Goal: Navigation & Orientation: Find specific page/section

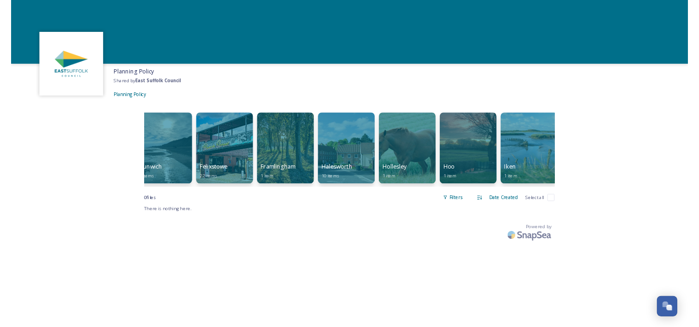
scroll to position [0, 934]
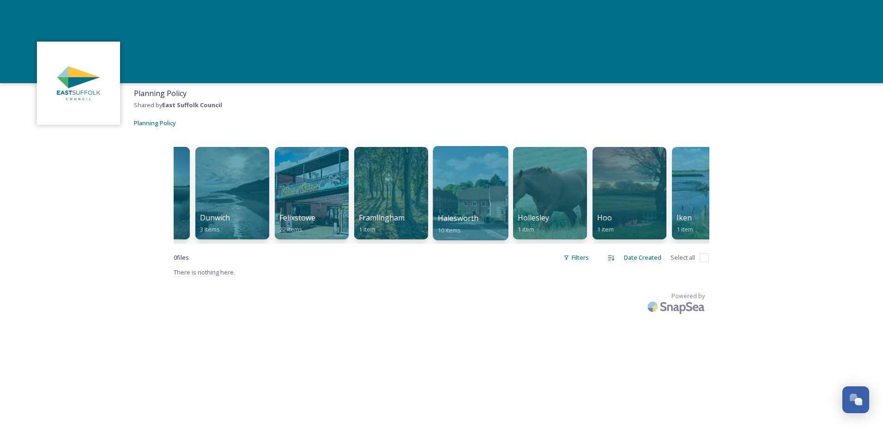
click at [474, 196] on div at bounding box center [470, 193] width 75 height 94
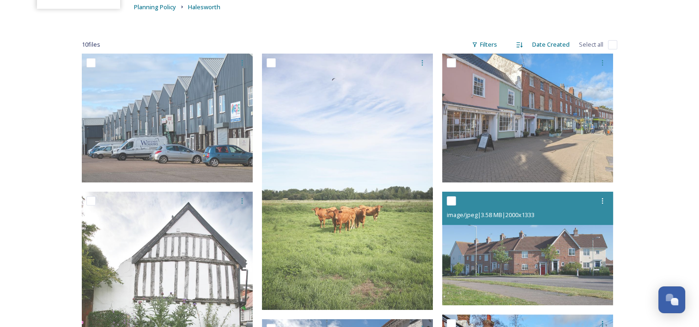
scroll to position [92, 0]
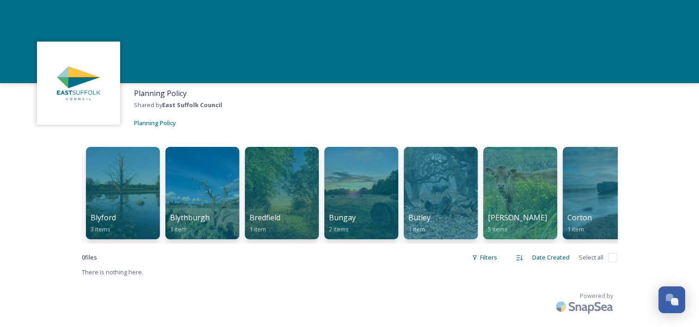
scroll to position [0, 319]
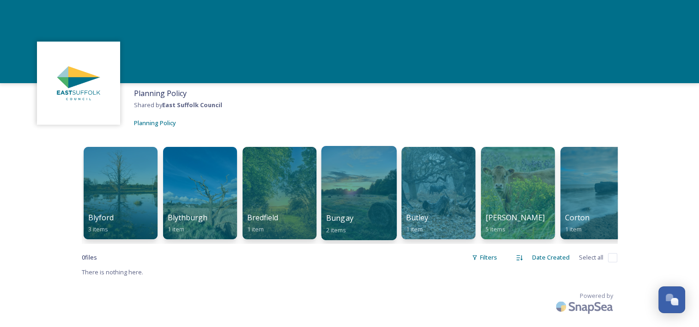
click at [332, 197] on div at bounding box center [358, 193] width 75 height 94
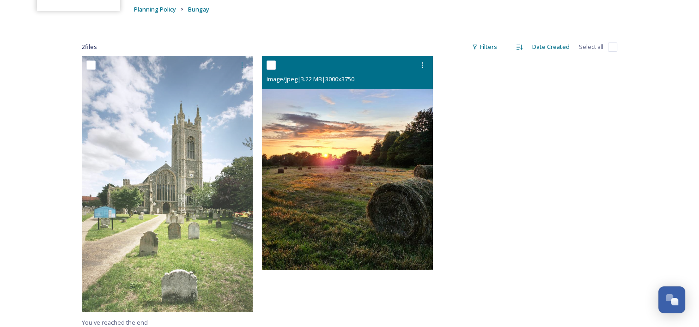
scroll to position [139, 0]
